Goal: Transaction & Acquisition: Purchase product/service

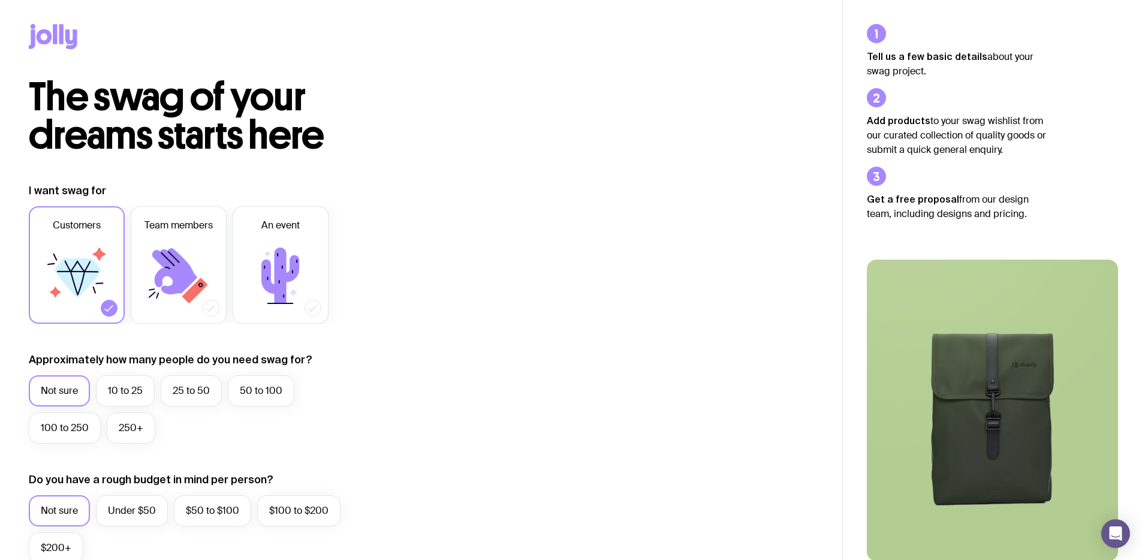
click at [44, 26] on icon at bounding box center [53, 36] width 49 height 25
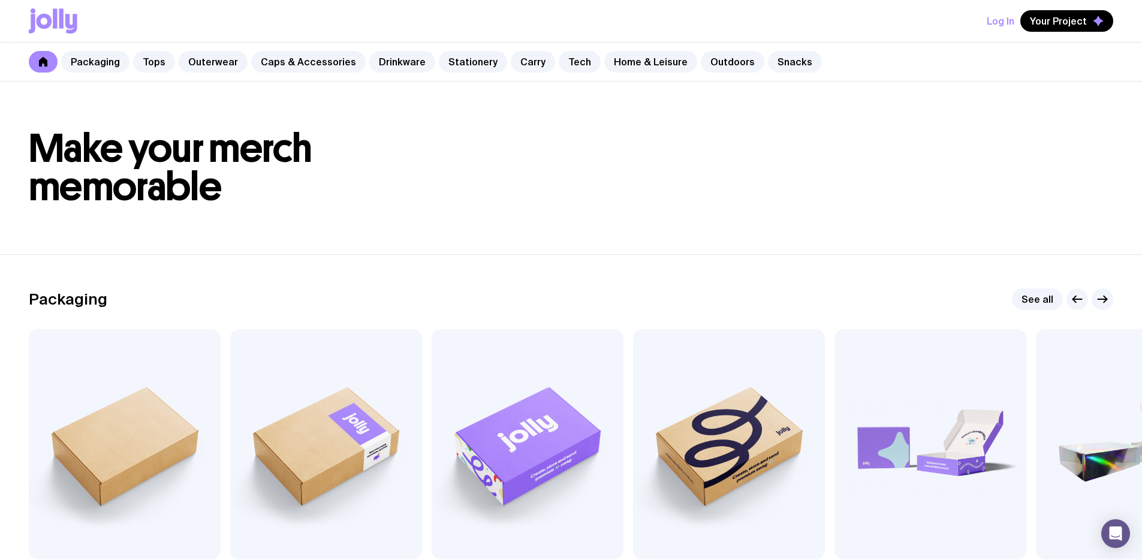
click at [1007, 20] on button "Log In" at bounding box center [1001, 21] width 28 height 22
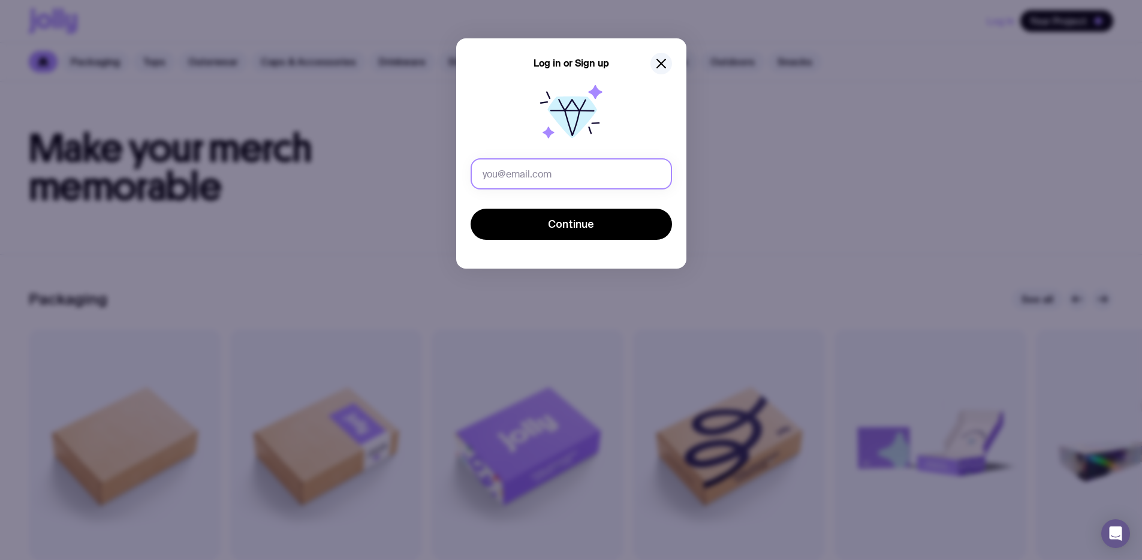
click at [560, 173] on input "text" at bounding box center [571, 173] width 201 height 31
type input "[EMAIL_ADDRESS][DOMAIN_NAME]"
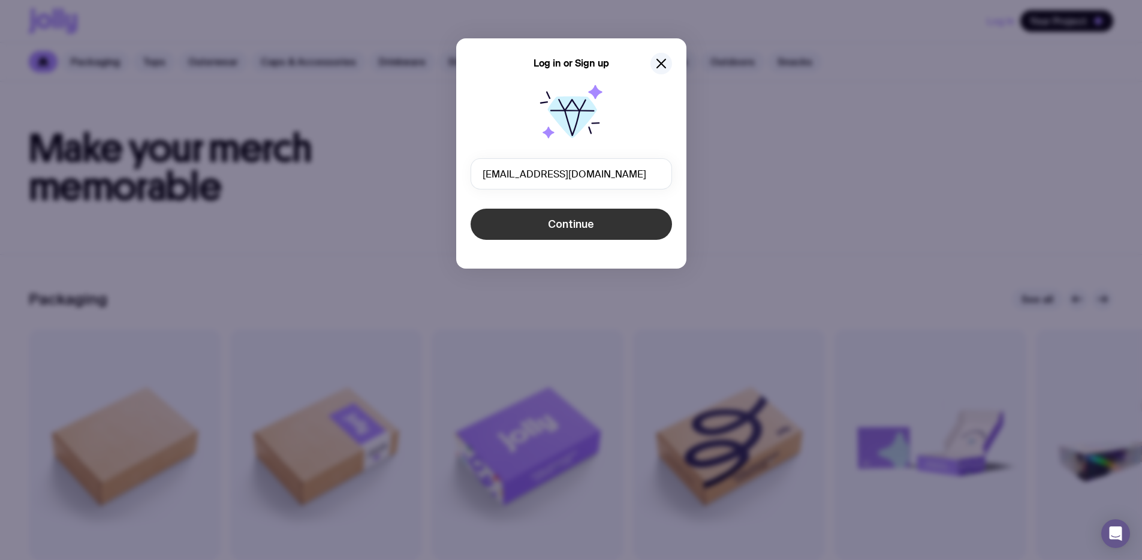
click at [564, 226] on span "Continue" at bounding box center [571, 224] width 46 height 14
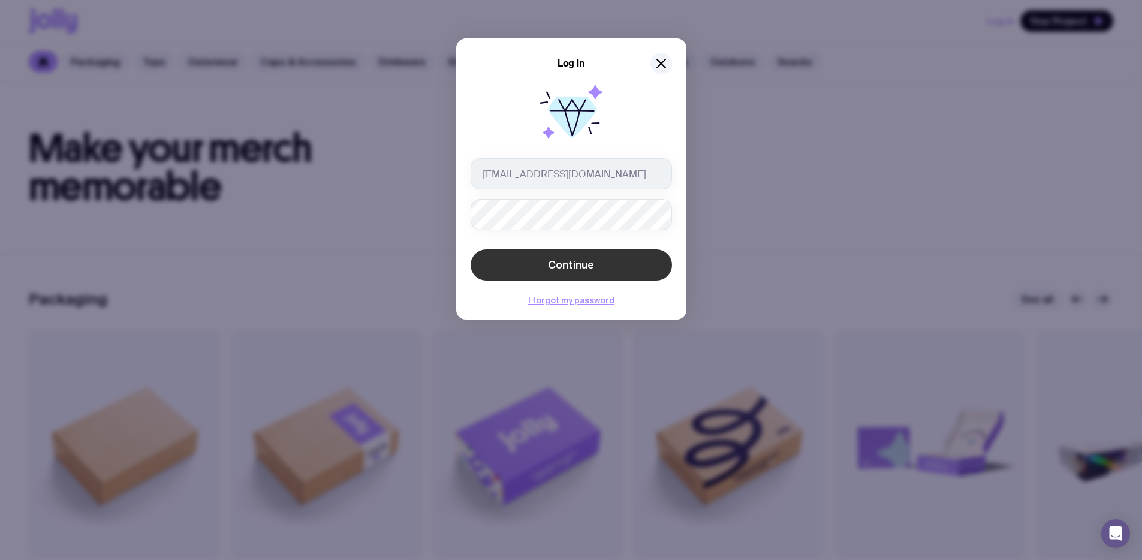
click at [548, 271] on span "Continue" at bounding box center [571, 265] width 46 height 14
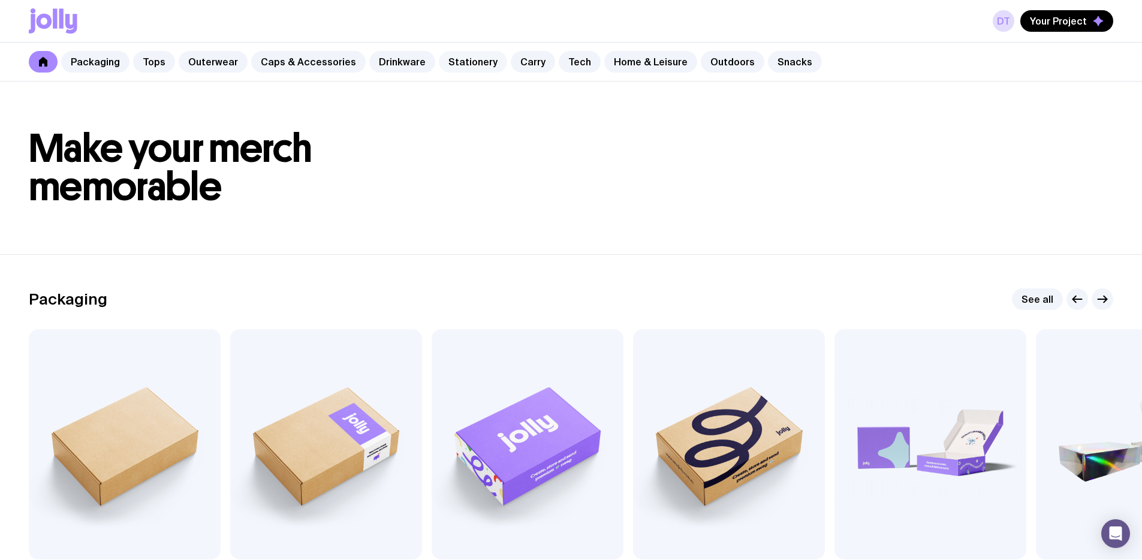
click at [457, 64] on link "Stationery" at bounding box center [473, 62] width 68 height 22
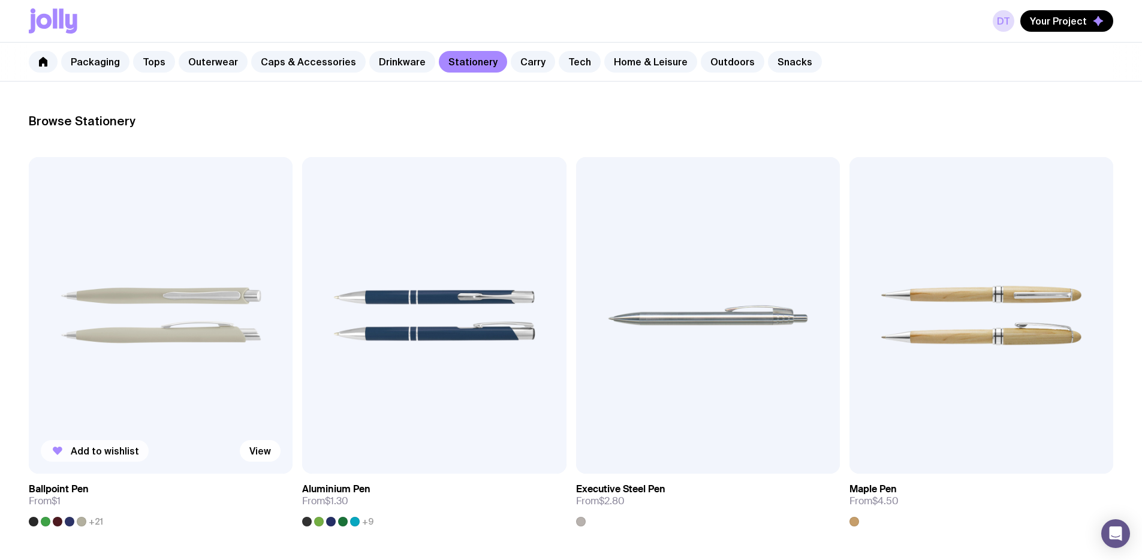
scroll to position [154, 0]
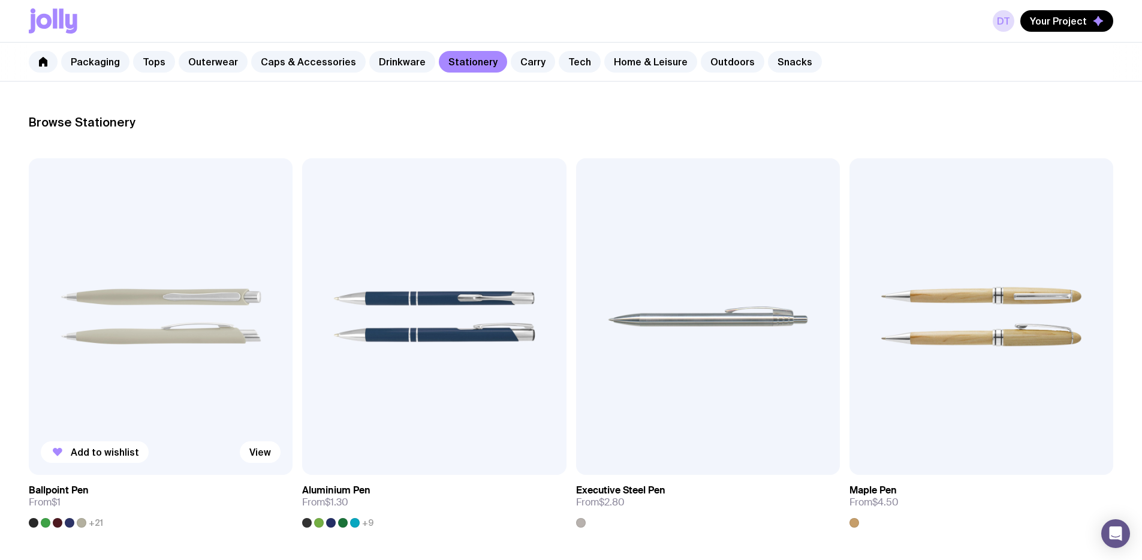
click at [100, 282] on img at bounding box center [161, 316] width 264 height 317
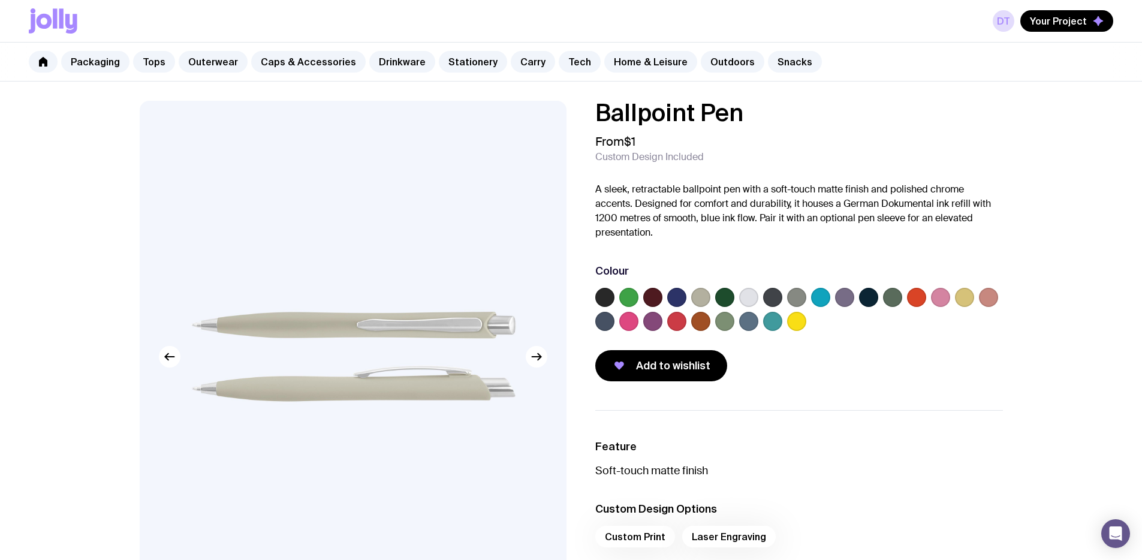
click at [820, 299] on label at bounding box center [820, 297] width 19 height 19
click at [0, 0] on input "radio" at bounding box center [0, 0] width 0 height 0
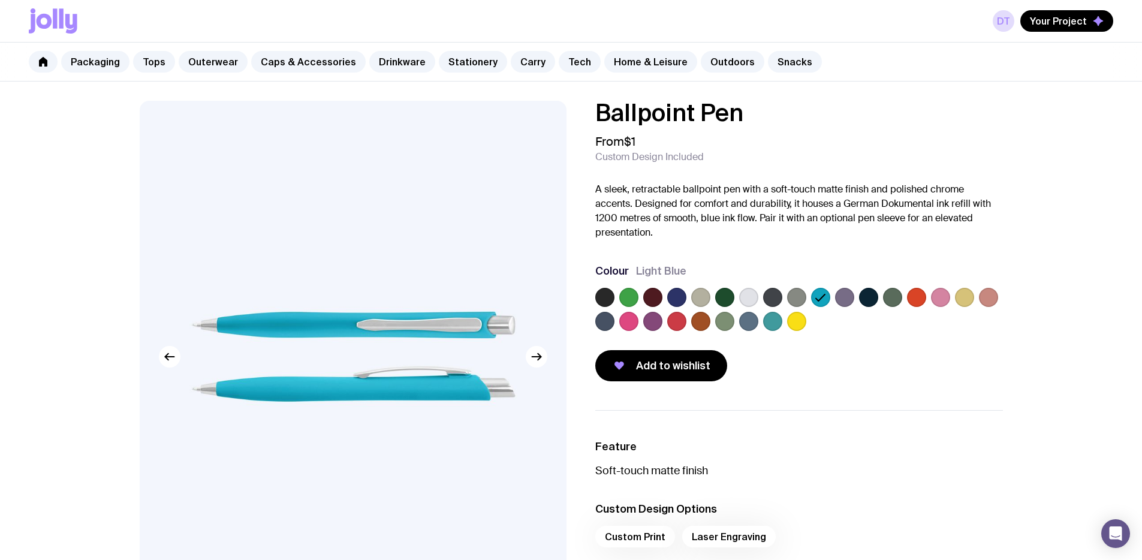
click at [603, 294] on label at bounding box center [604, 297] width 19 height 19
click at [0, 0] on input "radio" at bounding box center [0, 0] width 0 height 0
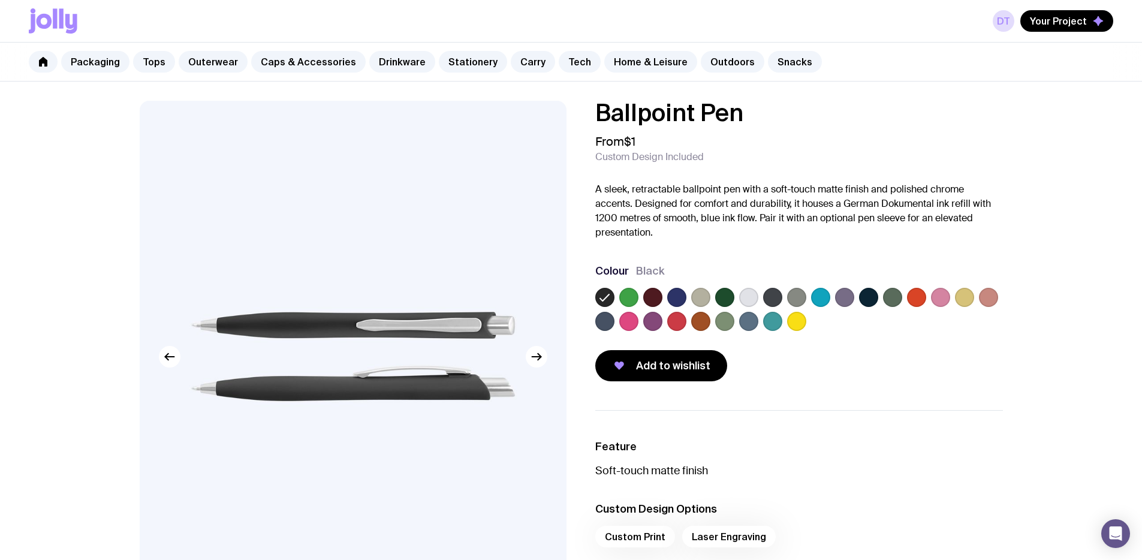
click at [629, 297] on label at bounding box center [628, 297] width 19 height 19
click at [0, 0] on input "radio" at bounding box center [0, 0] width 0 height 0
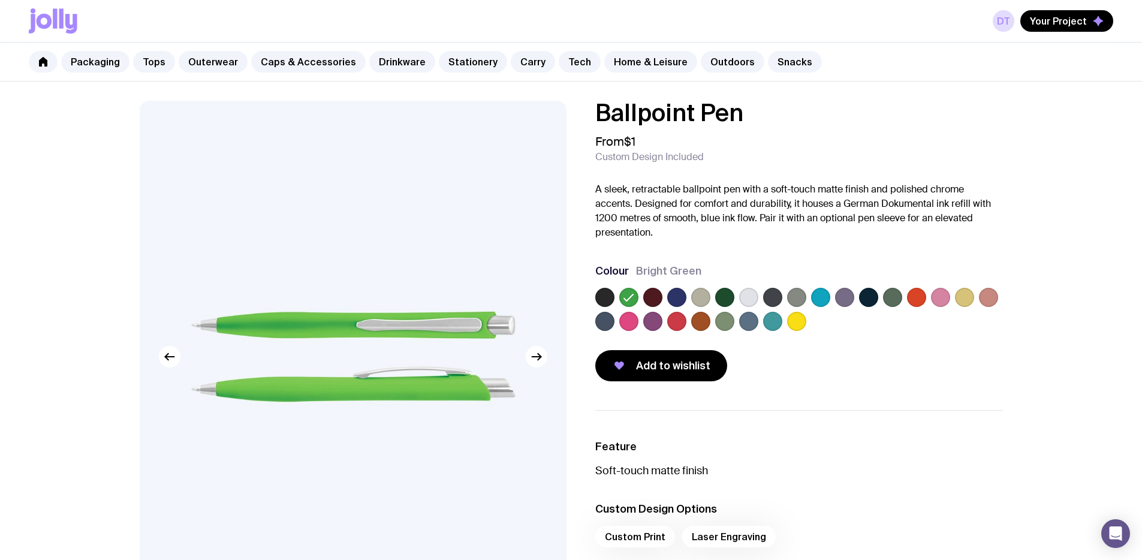
click at [656, 297] on label at bounding box center [652, 297] width 19 height 19
click at [0, 0] on input "radio" at bounding box center [0, 0] width 0 height 0
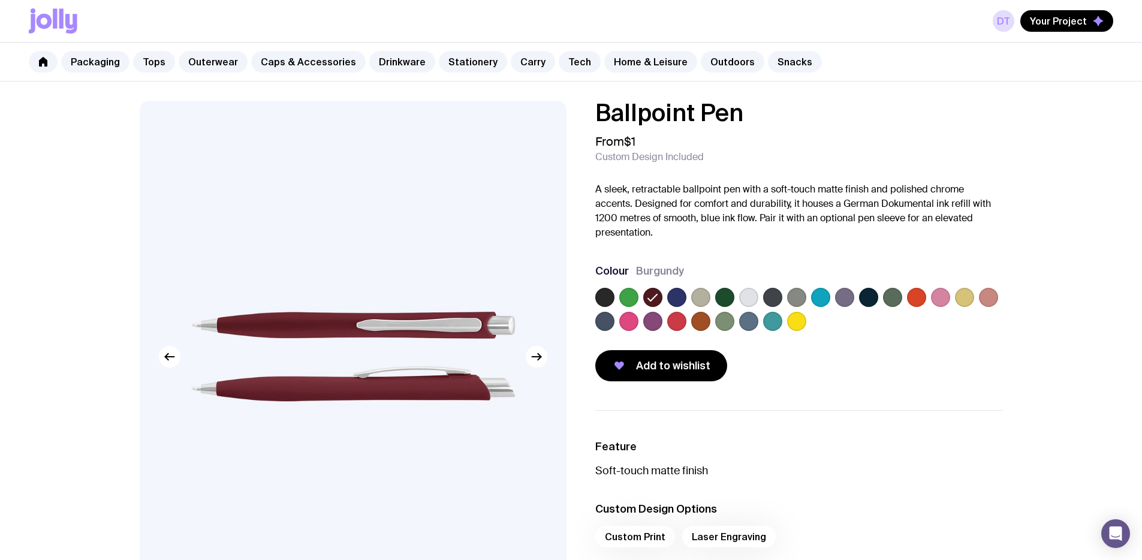
click at [677, 294] on label at bounding box center [676, 297] width 19 height 19
click at [0, 0] on input "radio" at bounding box center [0, 0] width 0 height 0
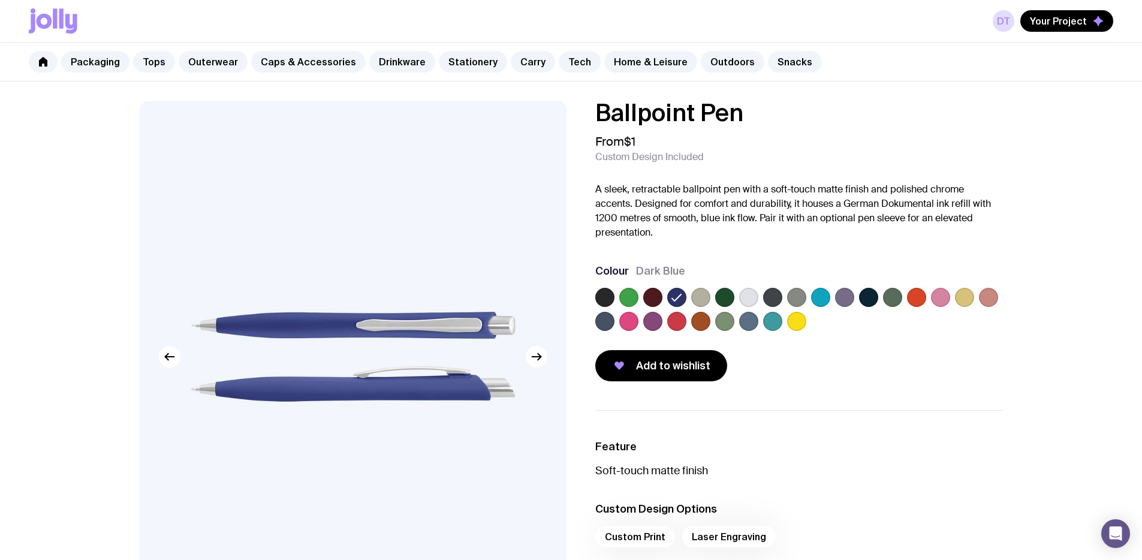
click at [699, 297] on label at bounding box center [700, 297] width 19 height 19
click at [0, 0] on input "radio" at bounding box center [0, 0] width 0 height 0
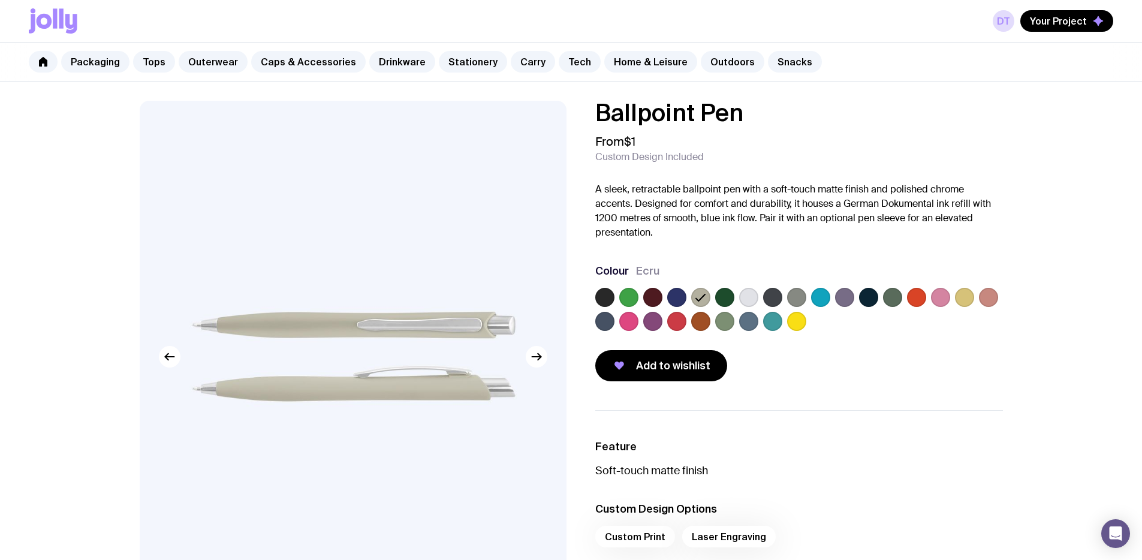
click at [722, 300] on label at bounding box center [724, 297] width 19 height 19
click at [0, 0] on input "radio" at bounding box center [0, 0] width 0 height 0
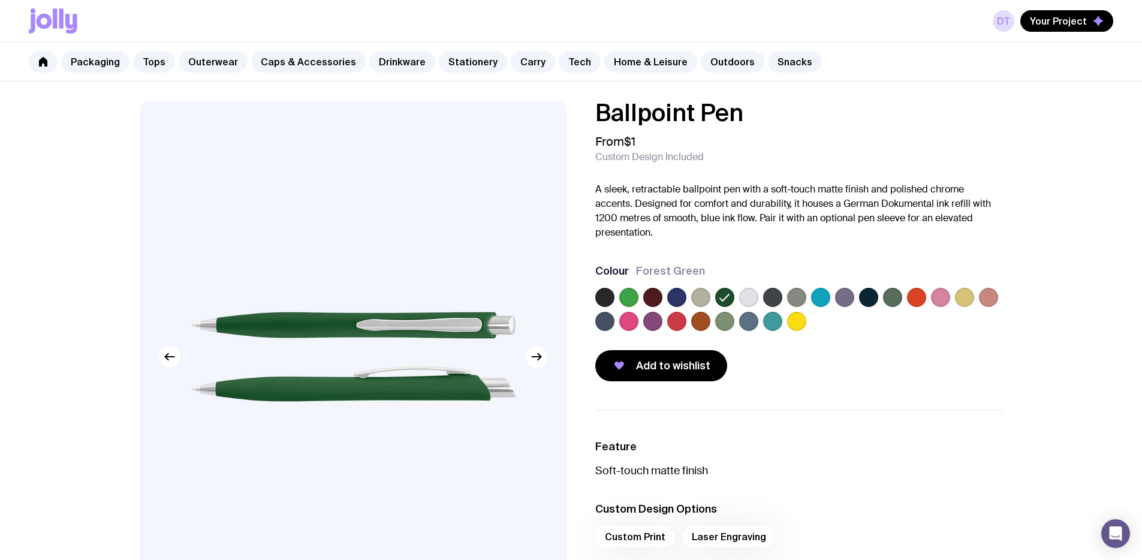
click at [747, 299] on label at bounding box center [748, 297] width 19 height 19
click at [0, 0] on input "radio" at bounding box center [0, 0] width 0 height 0
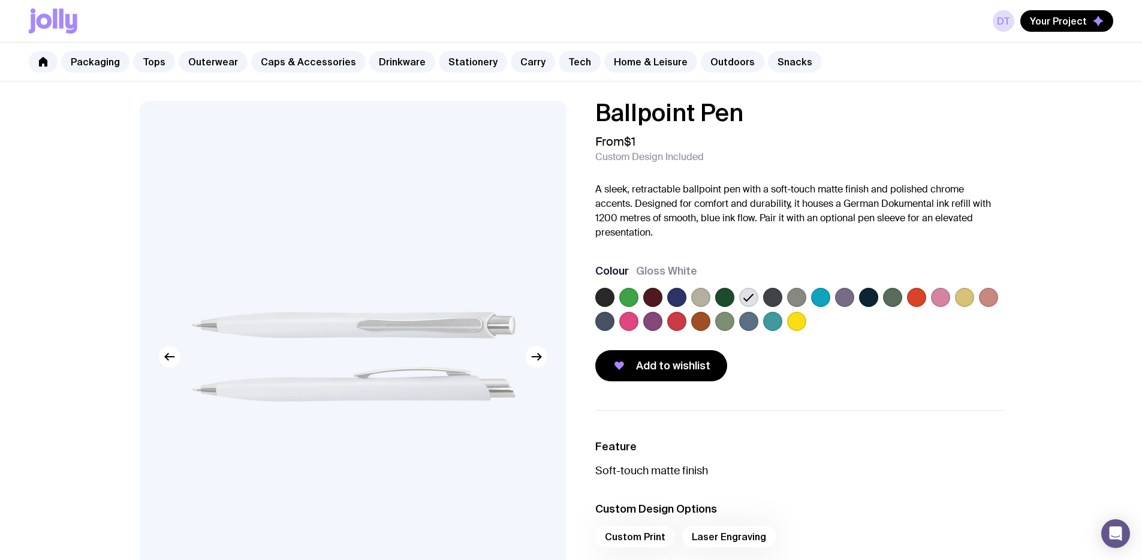
click at [769, 321] on label at bounding box center [772, 321] width 19 height 19
click at [0, 0] on input "radio" at bounding box center [0, 0] width 0 height 0
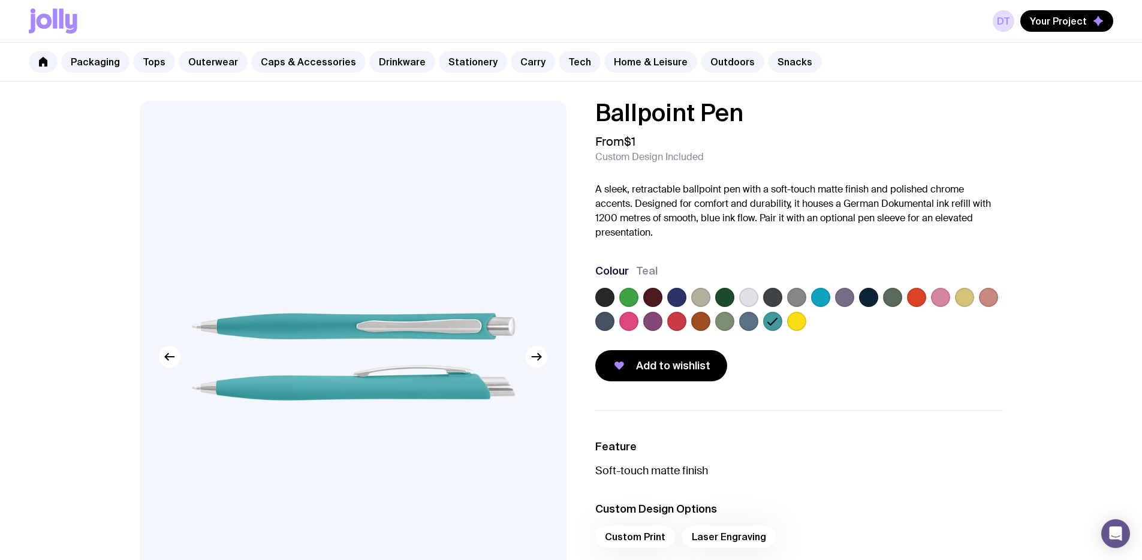
click at [748, 321] on label at bounding box center [748, 321] width 19 height 19
click at [0, 0] on input "radio" at bounding box center [0, 0] width 0 height 0
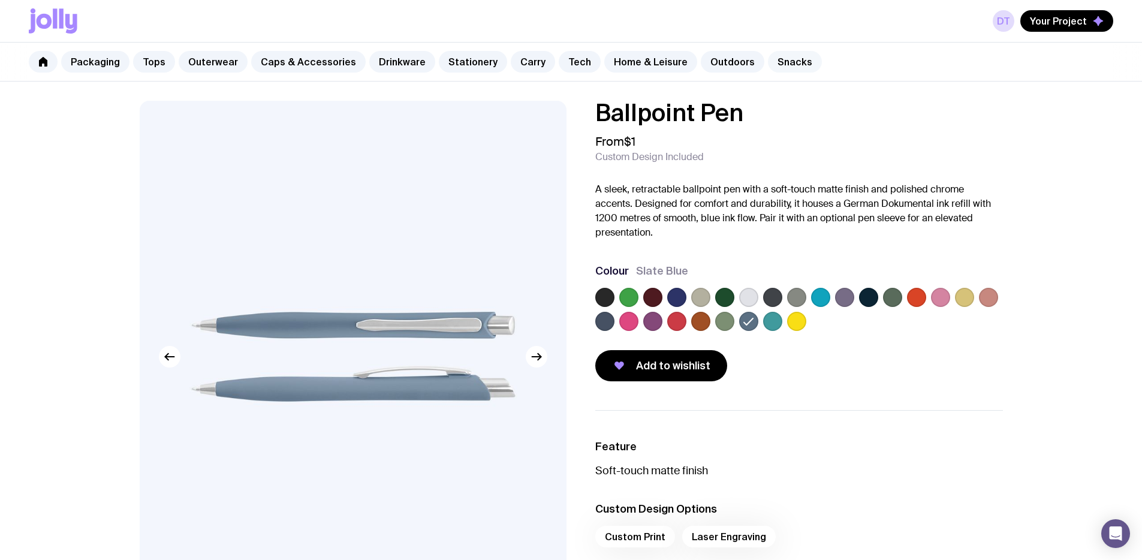
click at [771, 64] on link "Snacks" at bounding box center [795, 62] width 54 height 22
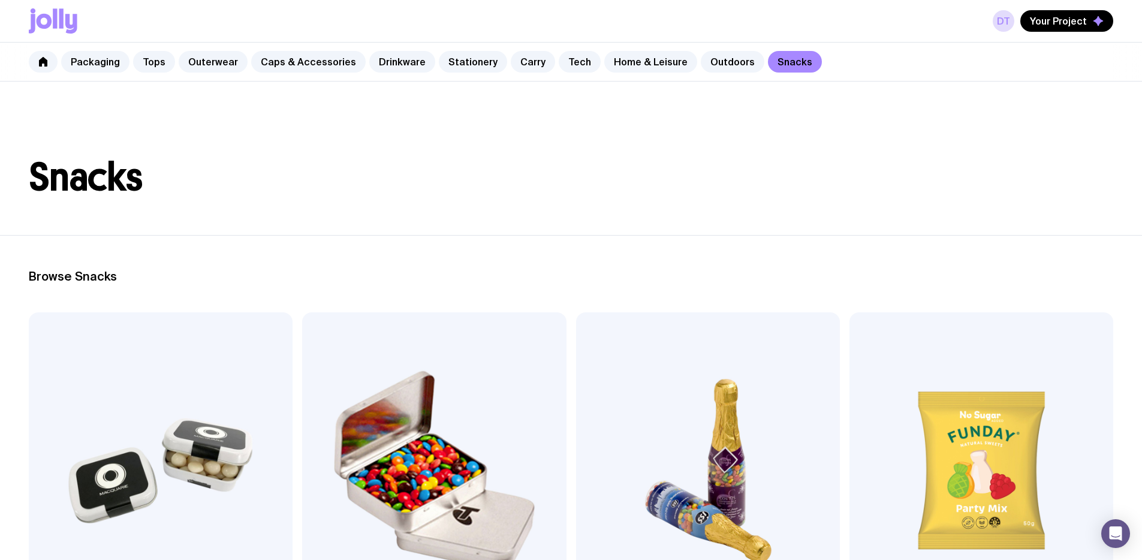
drag, startPoint x: 129, startPoint y: 383, endPoint x: 133, endPoint y: 376, distance: 8.3
click at [129, 382] on img at bounding box center [161, 470] width 264 height 317
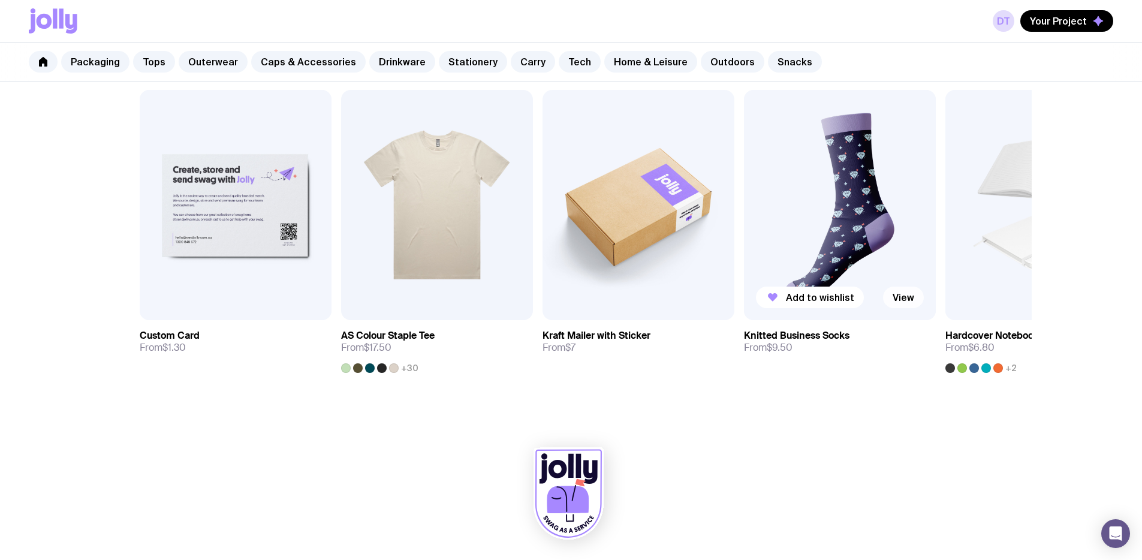
scroll to position [639, 0]
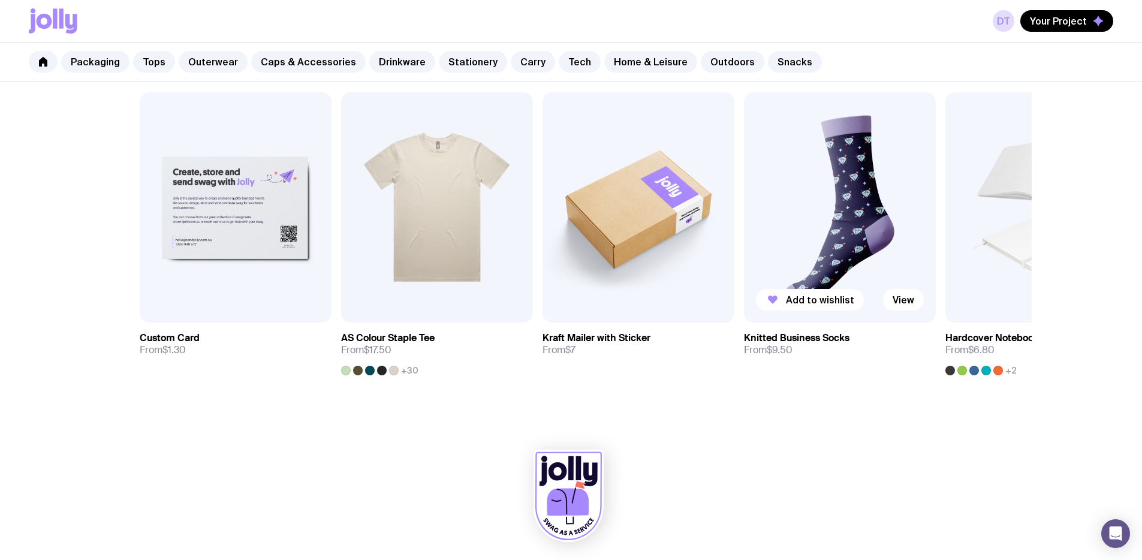
click at [797, 183] on img at bounding box center [840, 207] width 192 height 230
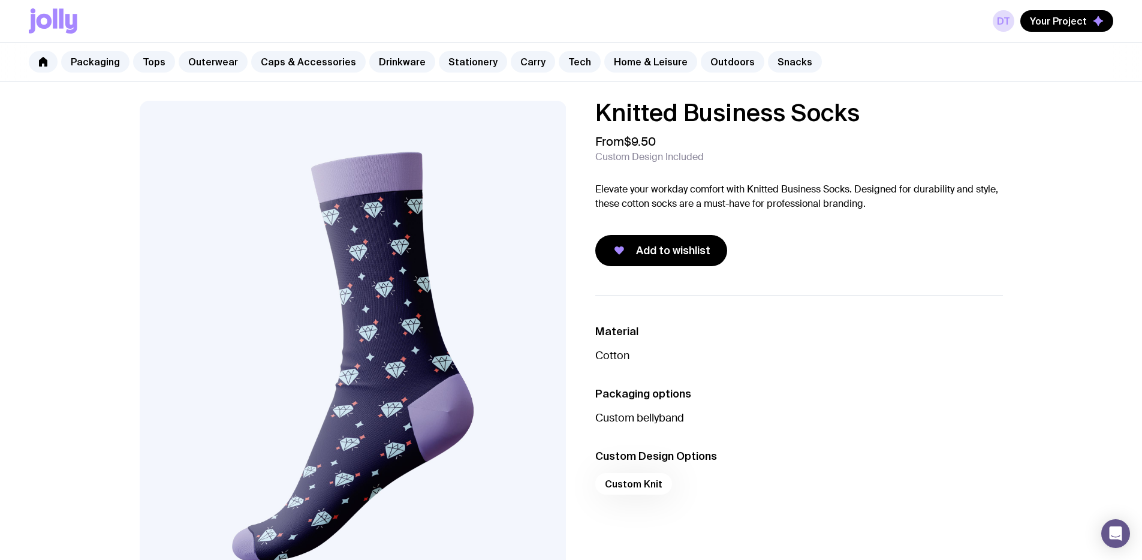
click at [45, 14] on icon at bounding box center [45, 21] width 16 height 15
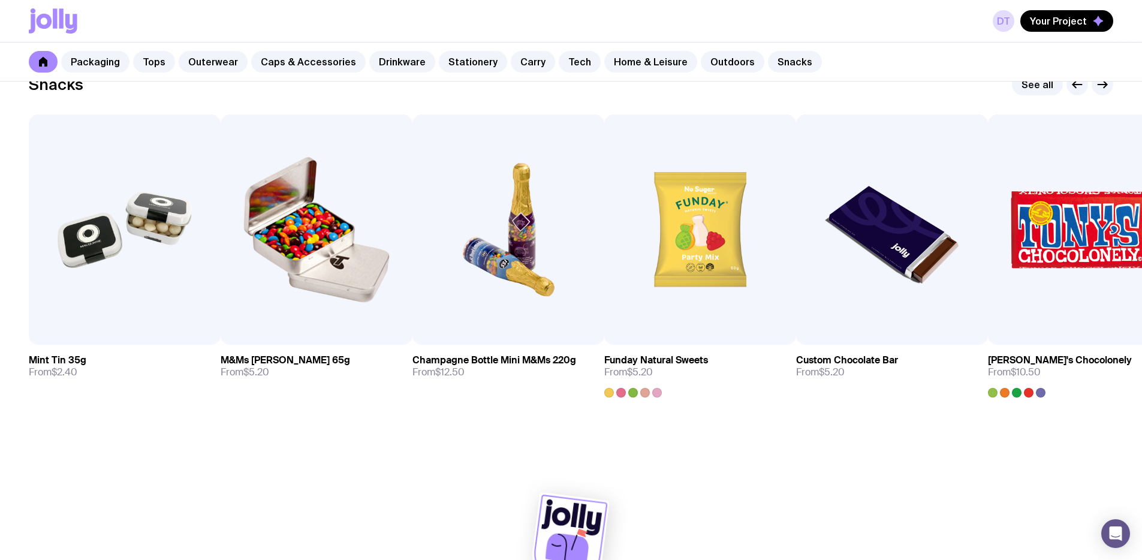
scroll to position [4123, 0]
